Goal: Transaction & Acquisition: Purchase product/service

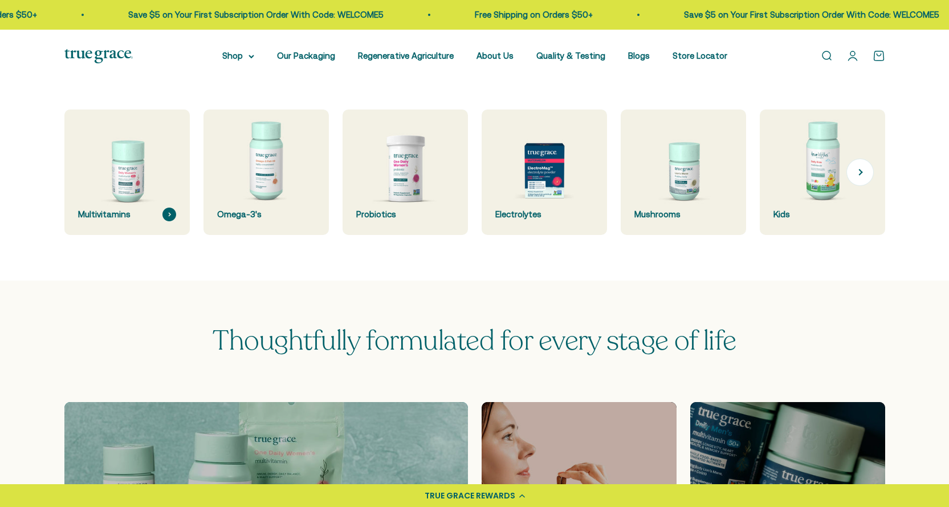
click at [121, 185] on img at bounding box center [126, 172] width 133 height 133
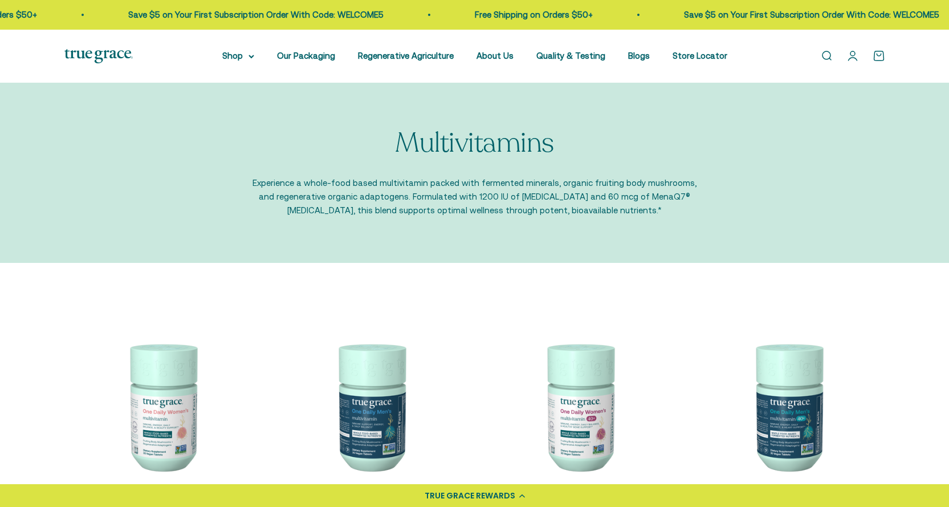
scroll to position [228, 0]
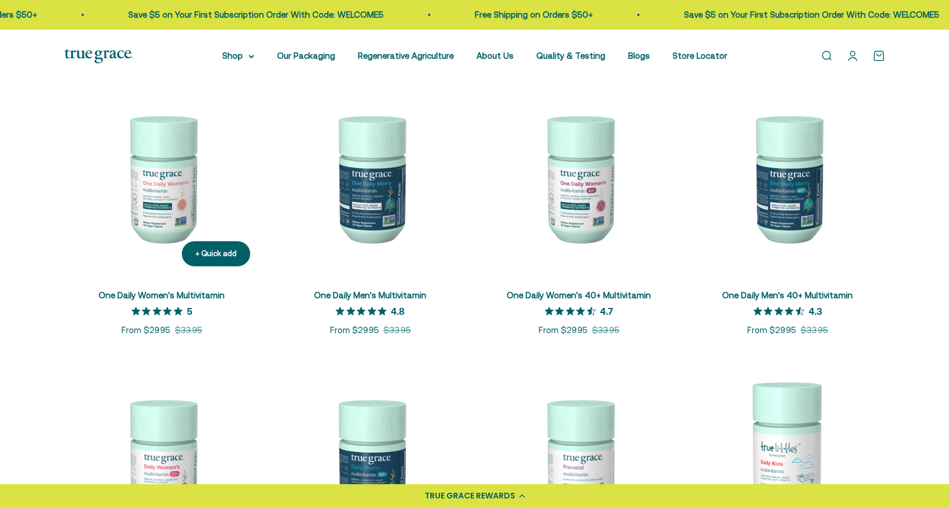
click at [160, 197] on img at bounding box center [161, 177] width 195 height 195
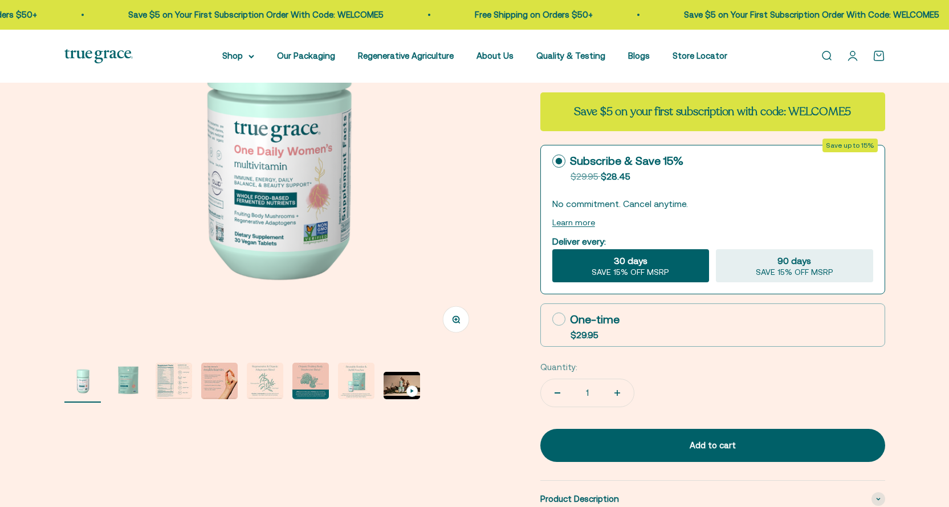
scroll to position [228, 0]
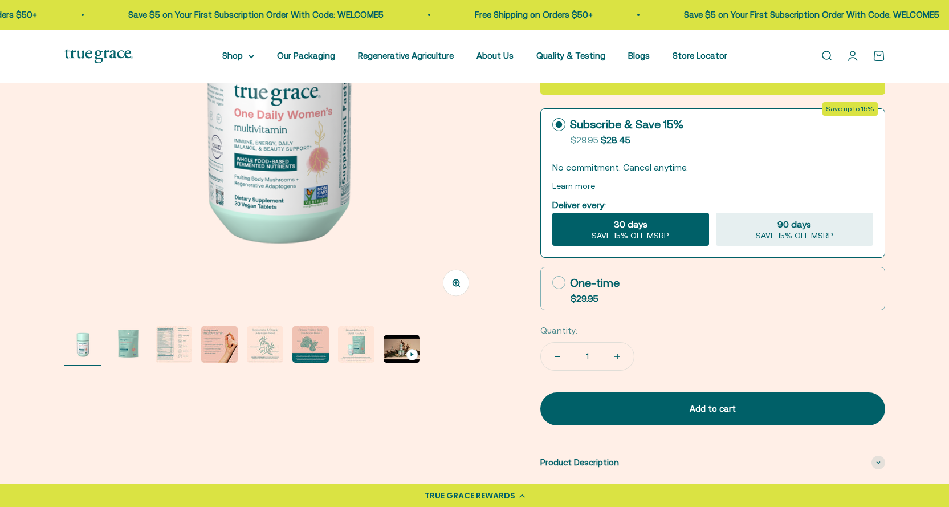
click at [174, 340] on img "Go to item 3" at bounding box center [174, 344] width 36 height 36
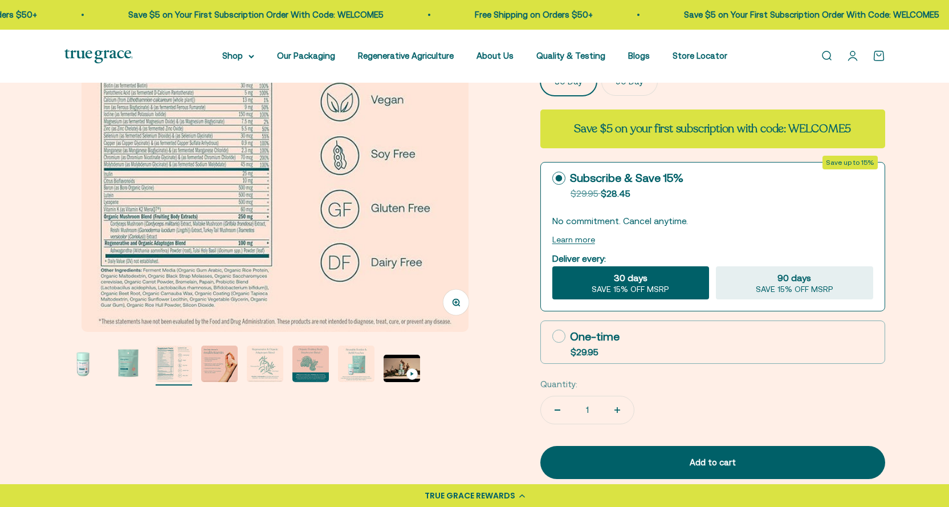
scroll to position [114, 0]
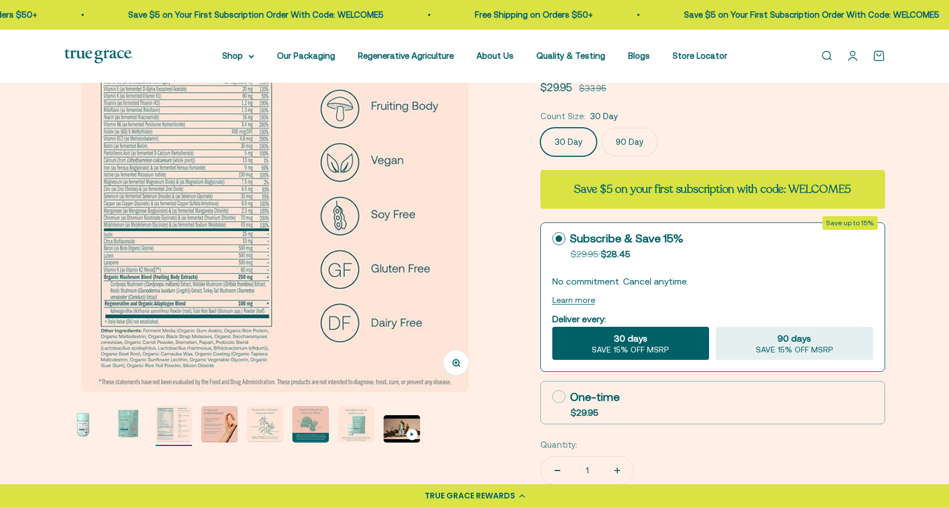
click at [104, 260] on img at bounding box center [275, 198] width 387 height 387
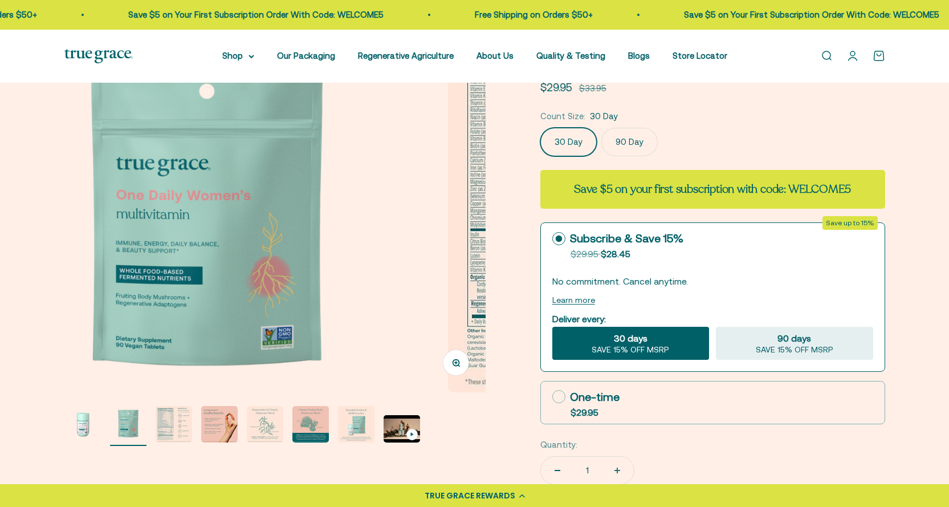
scroll to position [0, 435]
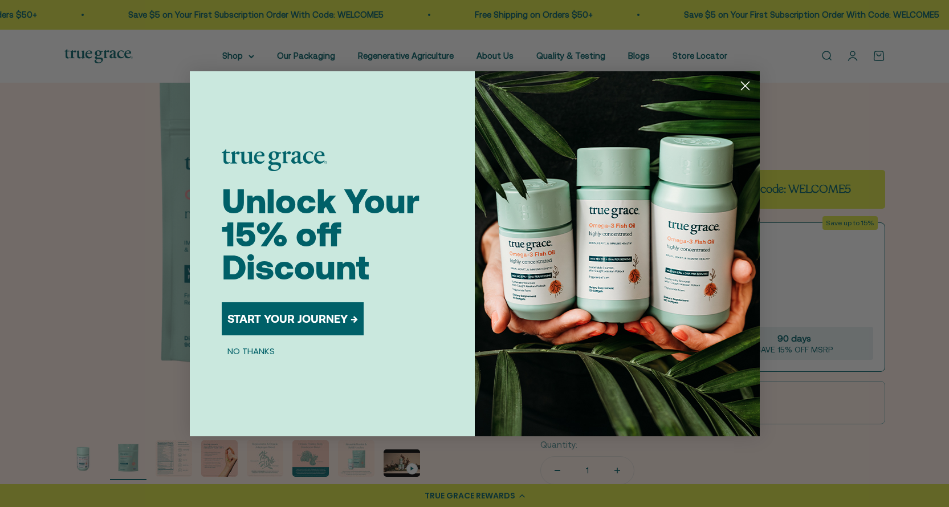
click at [172, 451] on div "Close dialog Unlock Your 15% off Discount START YOUR JOURNEY → NO THANKS Submit" at bounding box center [474, 253] width 949 height 507
click at [746, 87] on icon "Close dialog" at bounding box center [745, 86] width 8 height 8
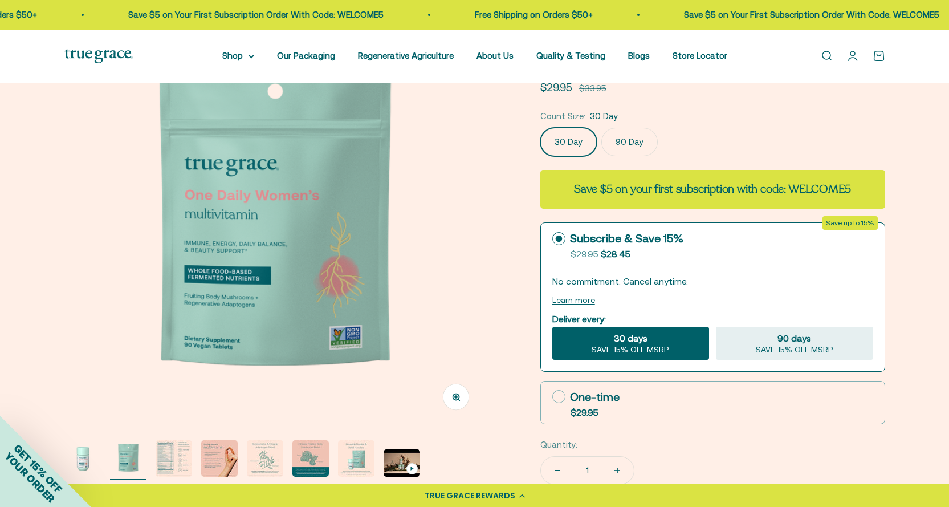
click at [181, 458] on img "Go to item 3" at bounding box center [174, 458] width 36 height 36
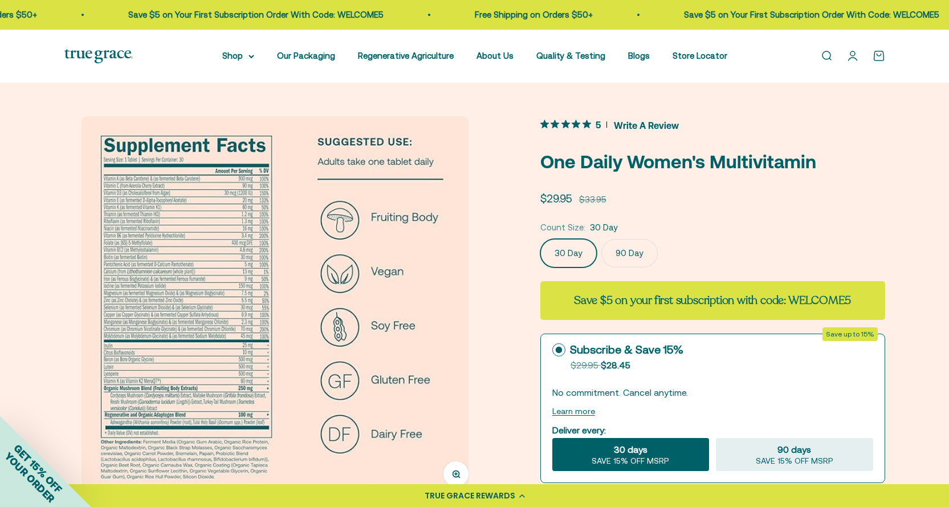
scroll to position [0, 0]
